Goal: Register for event/course

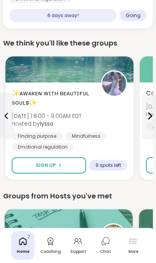
scroll to position [876, 2]
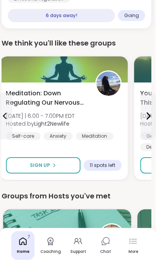
click at [33, 172] on button "Sign Up" at bounding box center [43, 165] width 75 height 16
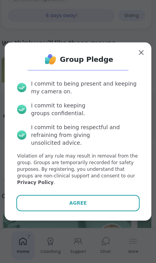
click at [52, 211] on button "Agree" at bounding box center [77, 203] width 123 height 16
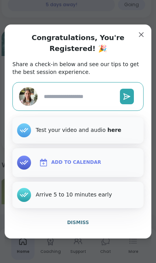
click at [42, 167] on img at bounding box center [43, 162] width 9 height 9
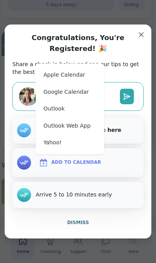
click at [58, 83] on button "Apple Calendar" at bounding box center [70, 74] width 62 height 17
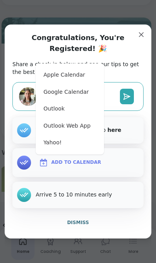
scroll to position [889, 2]
type textarea "*"
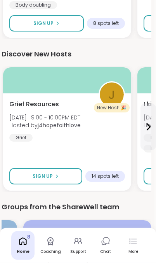
scroll to position [1748, 2]
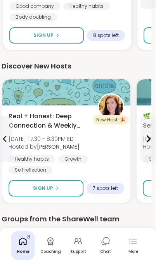
click at [43, 115] on span "Real + Honest: Deep Connection & Weekly Intentions" at bounding box center [49, 120] width 81 height 19
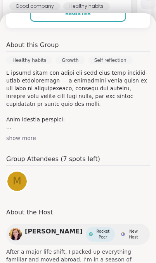
scroll to position [224, 0]
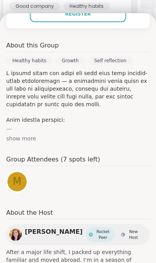
click at [12, 142] on div "show more" at bounding box center [78, 138] width 144 height 8
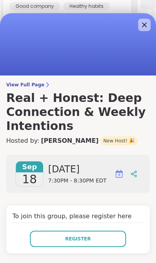
scroll to position [0, 0]
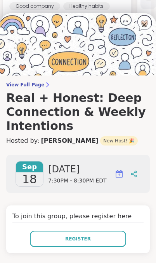
click at [16, 179] on div "Sep 18" at bounding box center [30, 174] width 28 height 26
click at [13, 29] on img at bounding box center [78, 44] width 156 height 62
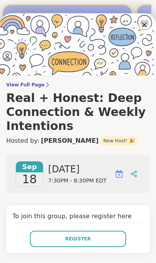
scroll to position [1352, 2]
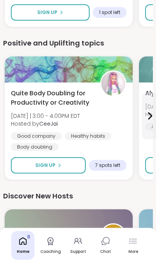
scroll to position [1619, 0]
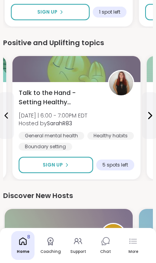
click at [103, 157] on div "Talk to the Hand - Setting Healthy Boundaries [DATE] | 6:00 - 7:00PM EDT Hosted…" at bounding box center [76, 130] width 128 height 97
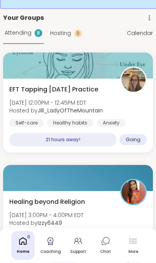
scroll to position [0, 0]
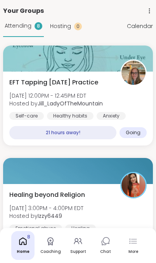
click at [52, 242] on icon at bounding box center [50, 241] width 6 height 8
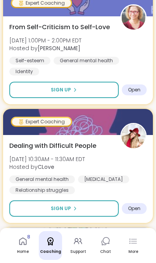
scroll to position [164, 0]
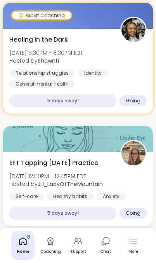
scroll to position [680, 0]
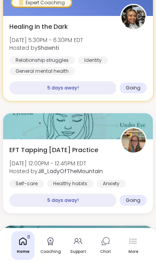
click at [50, 246] on link "Coaching" at bounding box center [50, 245] width 23 height 29
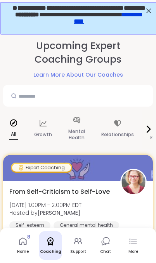
click at [80, 241] on icon at bounding box center [81, 240] width 2 height 5
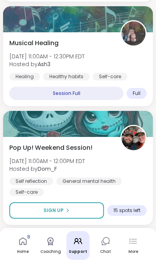
scroll to position [4138, 0]
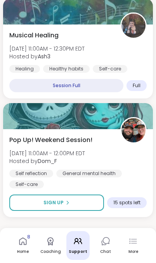
click at [109, 229] on button "Load more groups" at bounding box center [78, 237] width 150 height 16
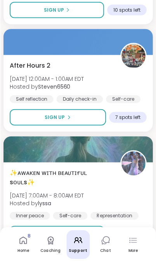
scroll to position [8311, 0]
